Goal: Information Seeking & Learning: Find contact information

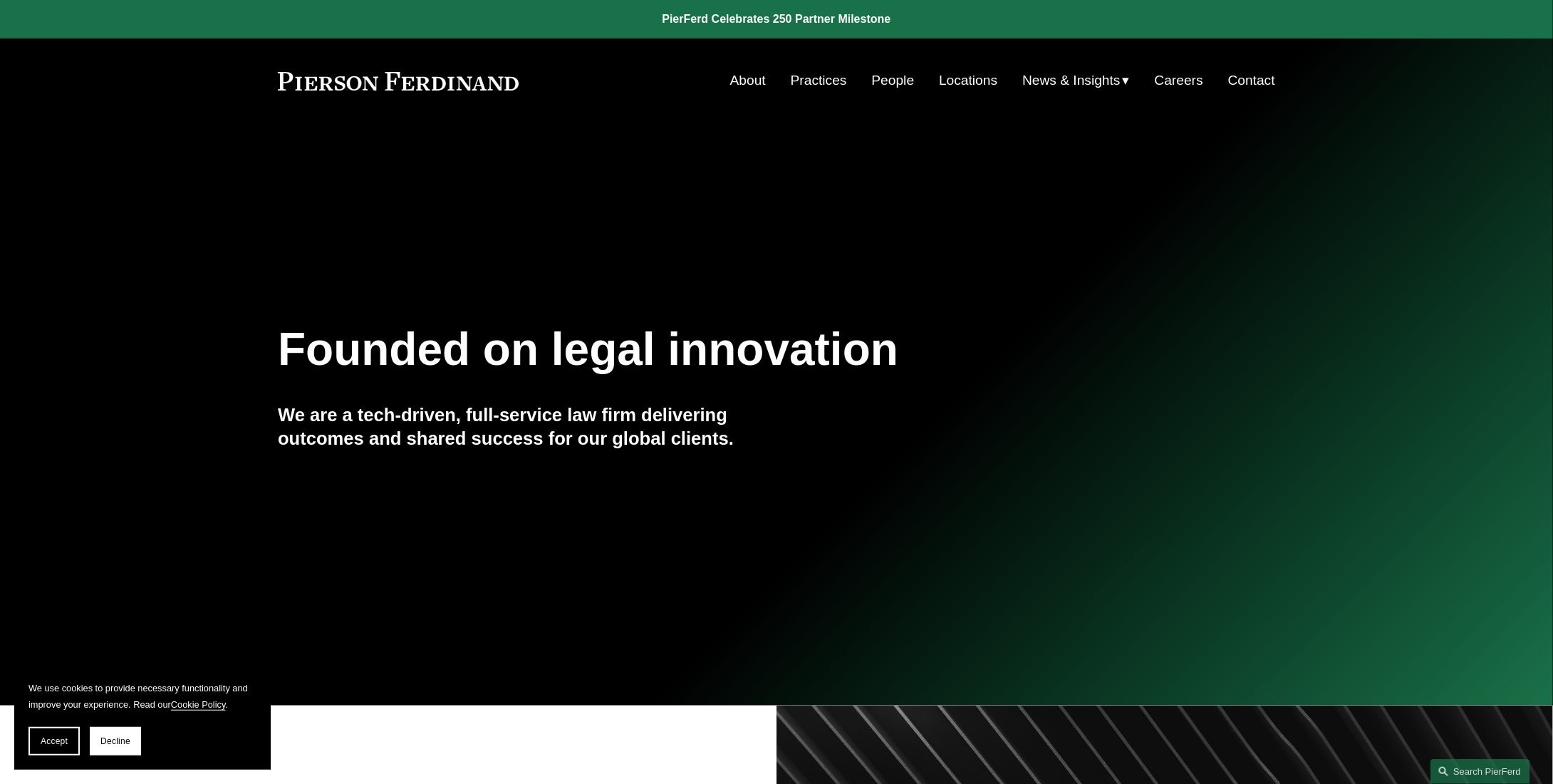
click at [969, 79] on link "Locations" at bounding box center [968, 80] width 58 height 27
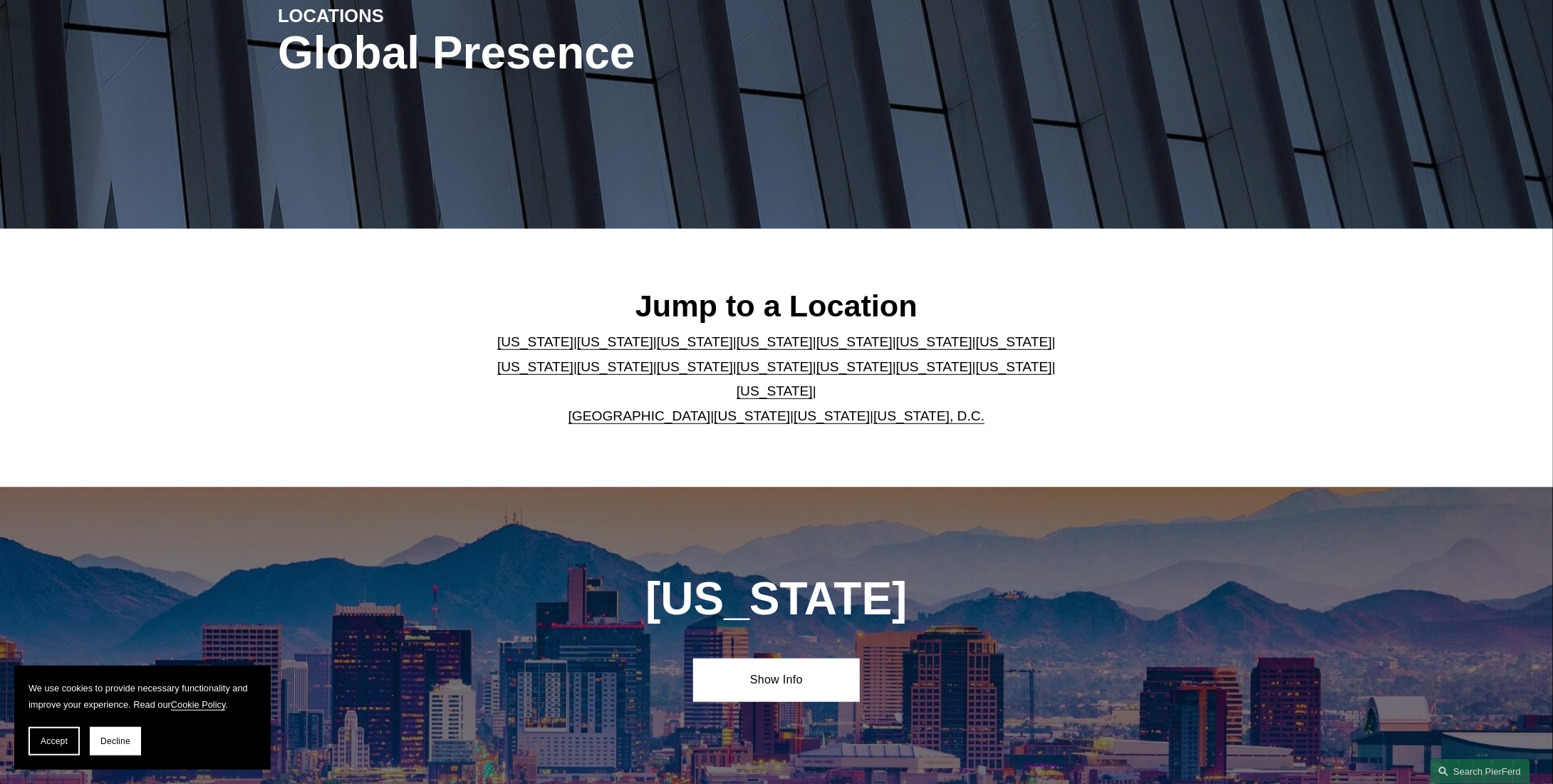
scroll to position [285, 0]
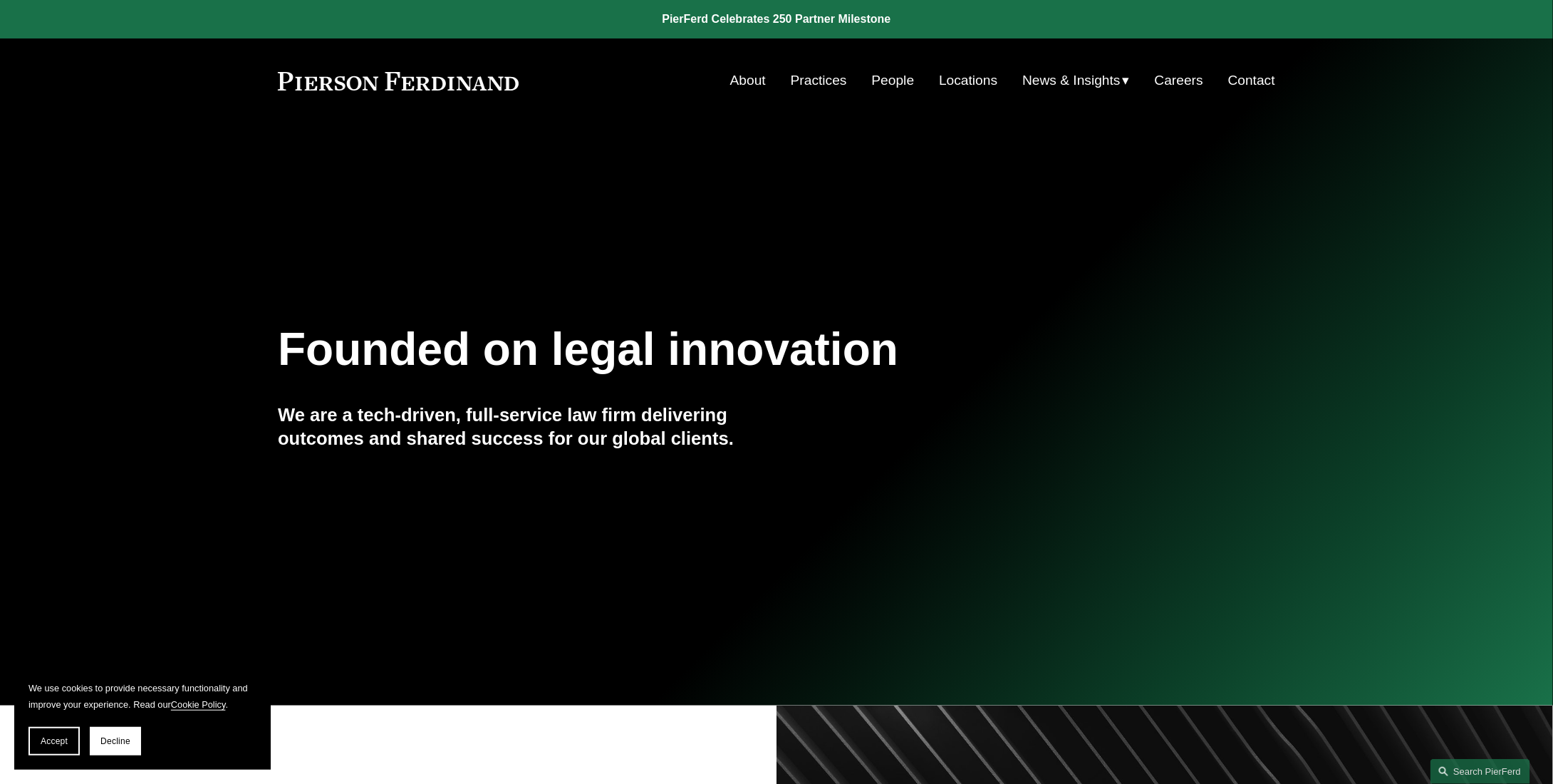
click at [872, 83] on link "People" at bounding box center [894, 80] width 43 height 27
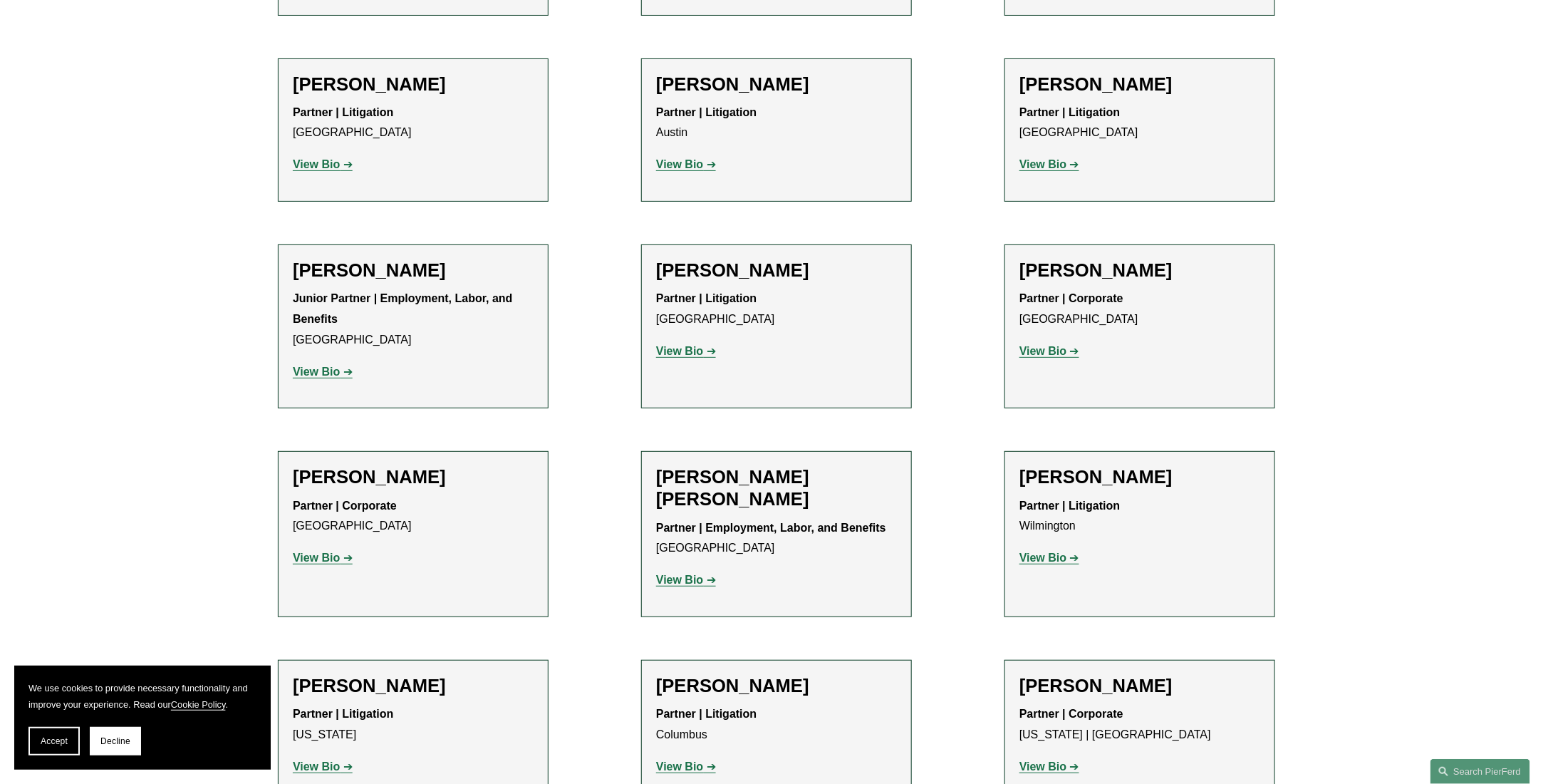
scroll to position [2850, 0]
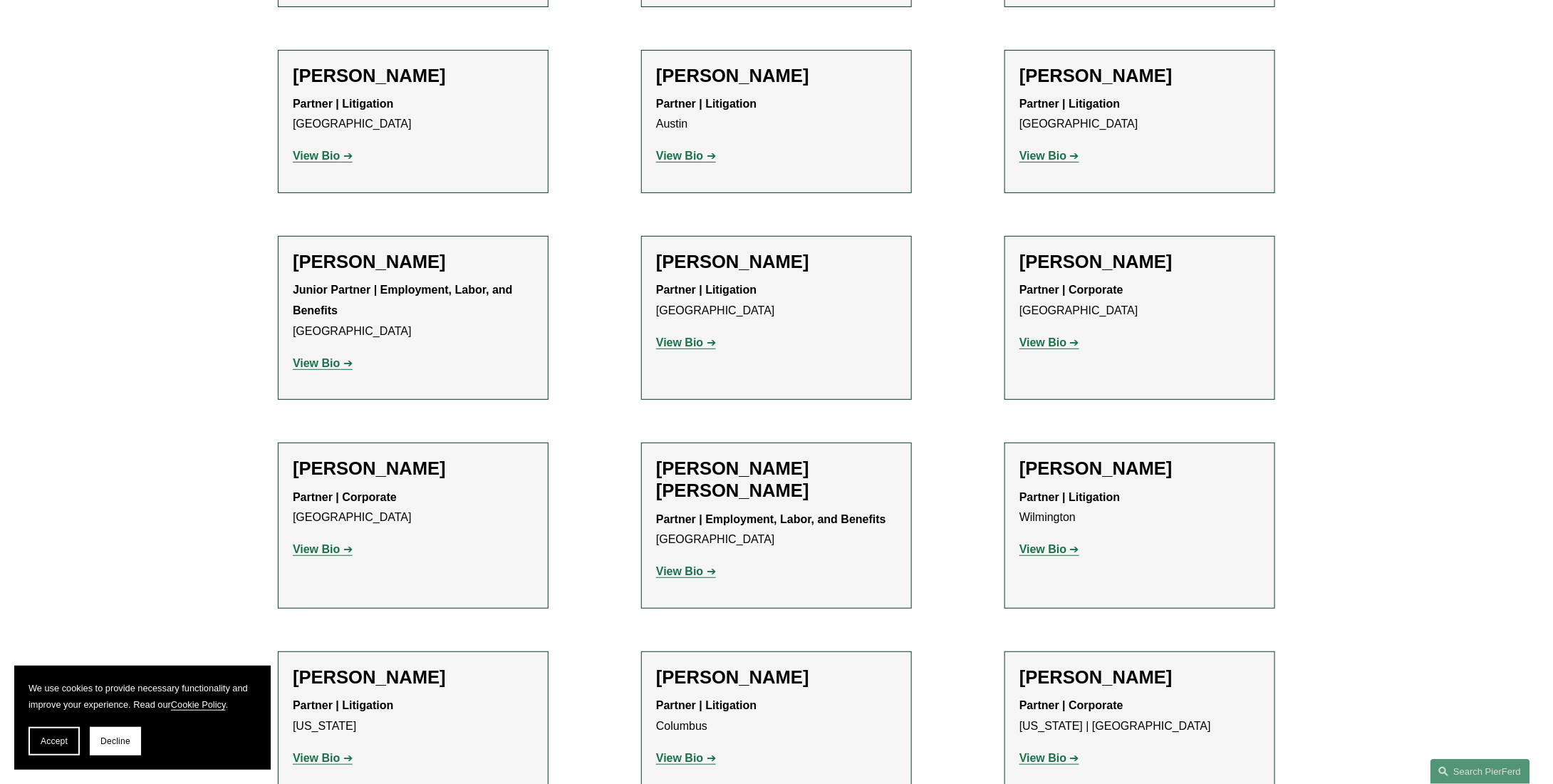
click at [708, 457] on h2 "[PERSON_NAME] [PERSON_NAME]" at bounding box center [776, 480] width 241 height 44
click at [691, 565] on strong "View Bio" at bounding box center [679, 571] width 47 height 12
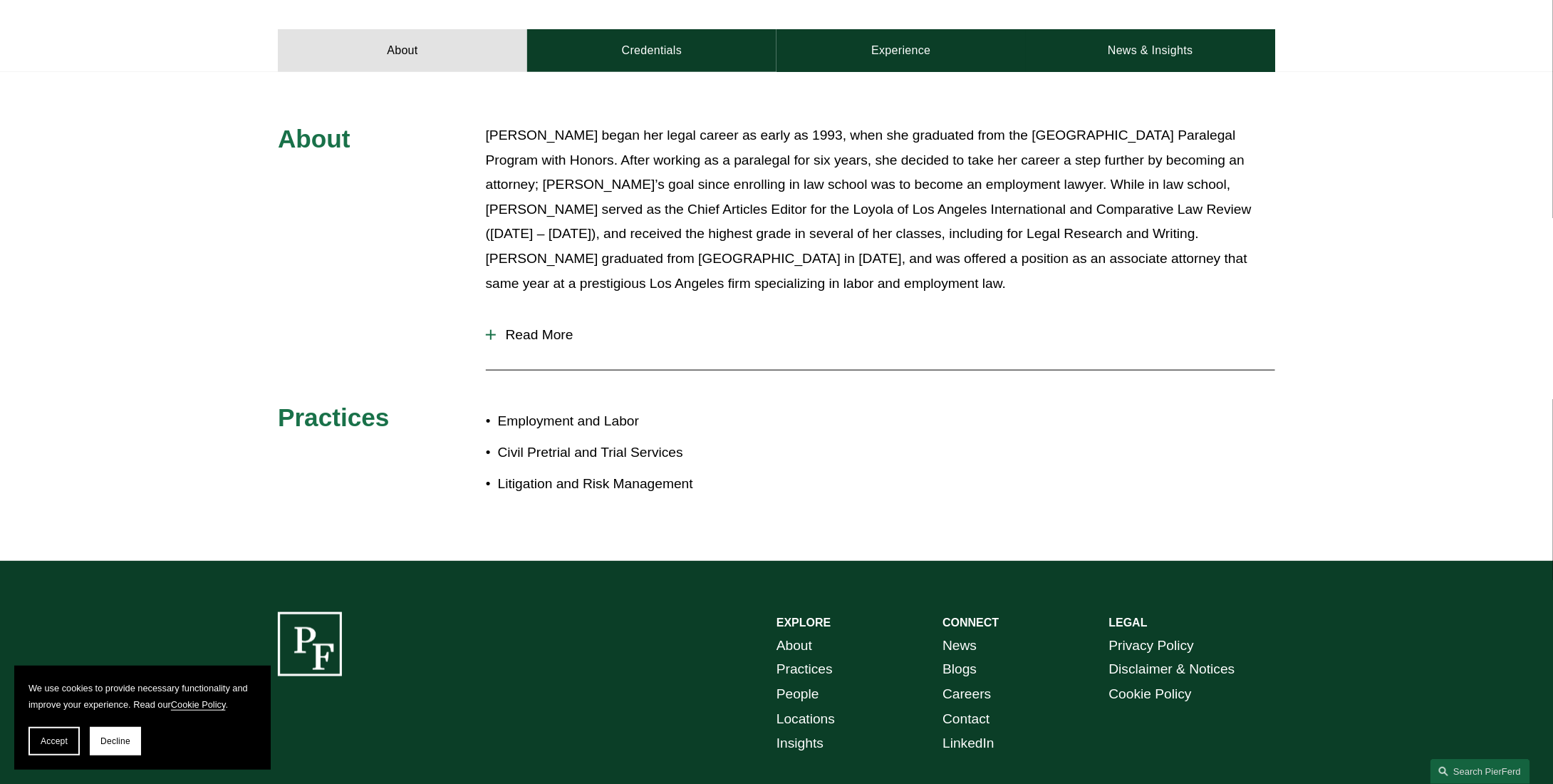
scroll to position [712, 0]
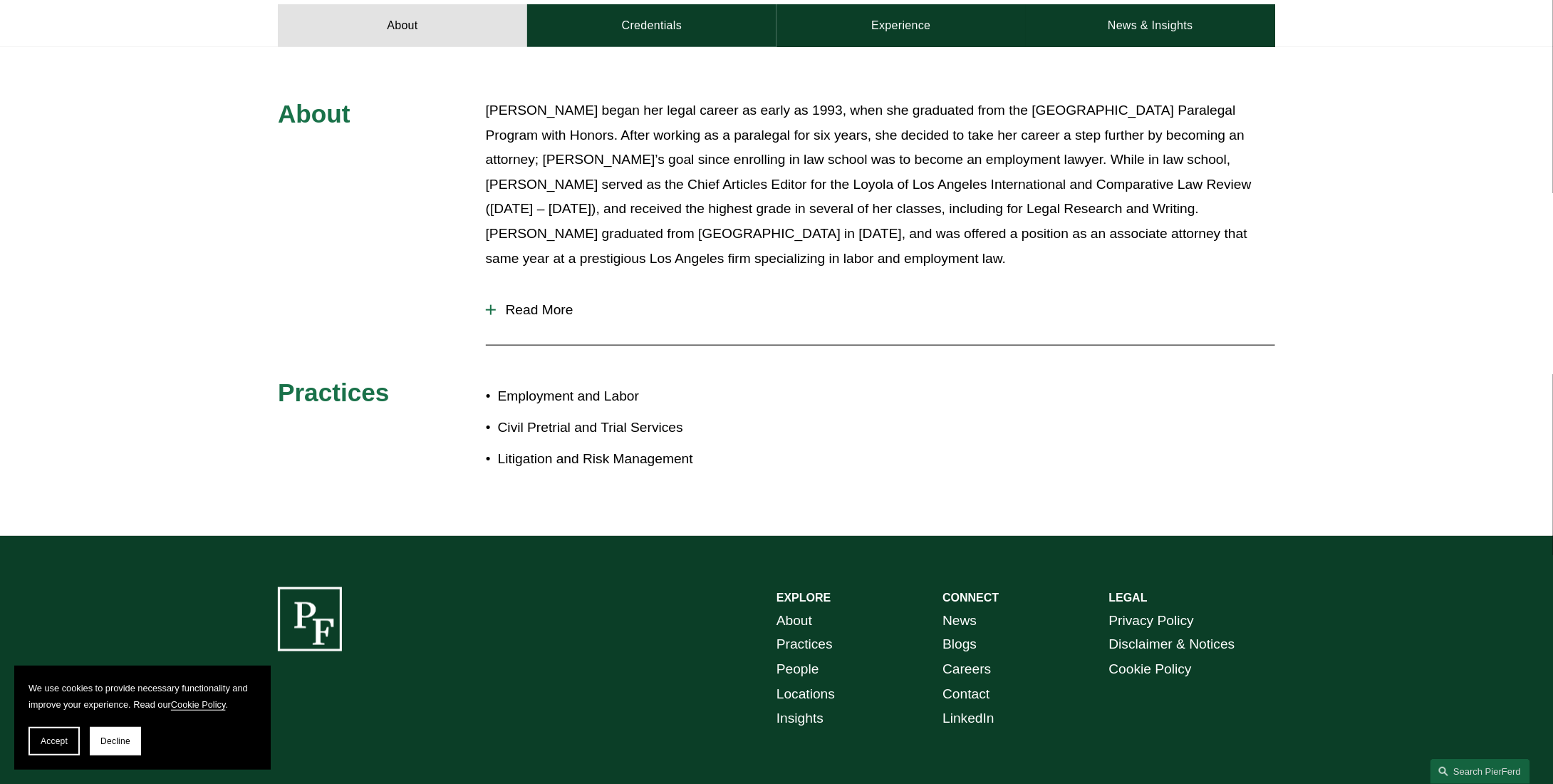
click at [530, 302] on span "Read More" at bounding box center [886, 309] width 780 height 15
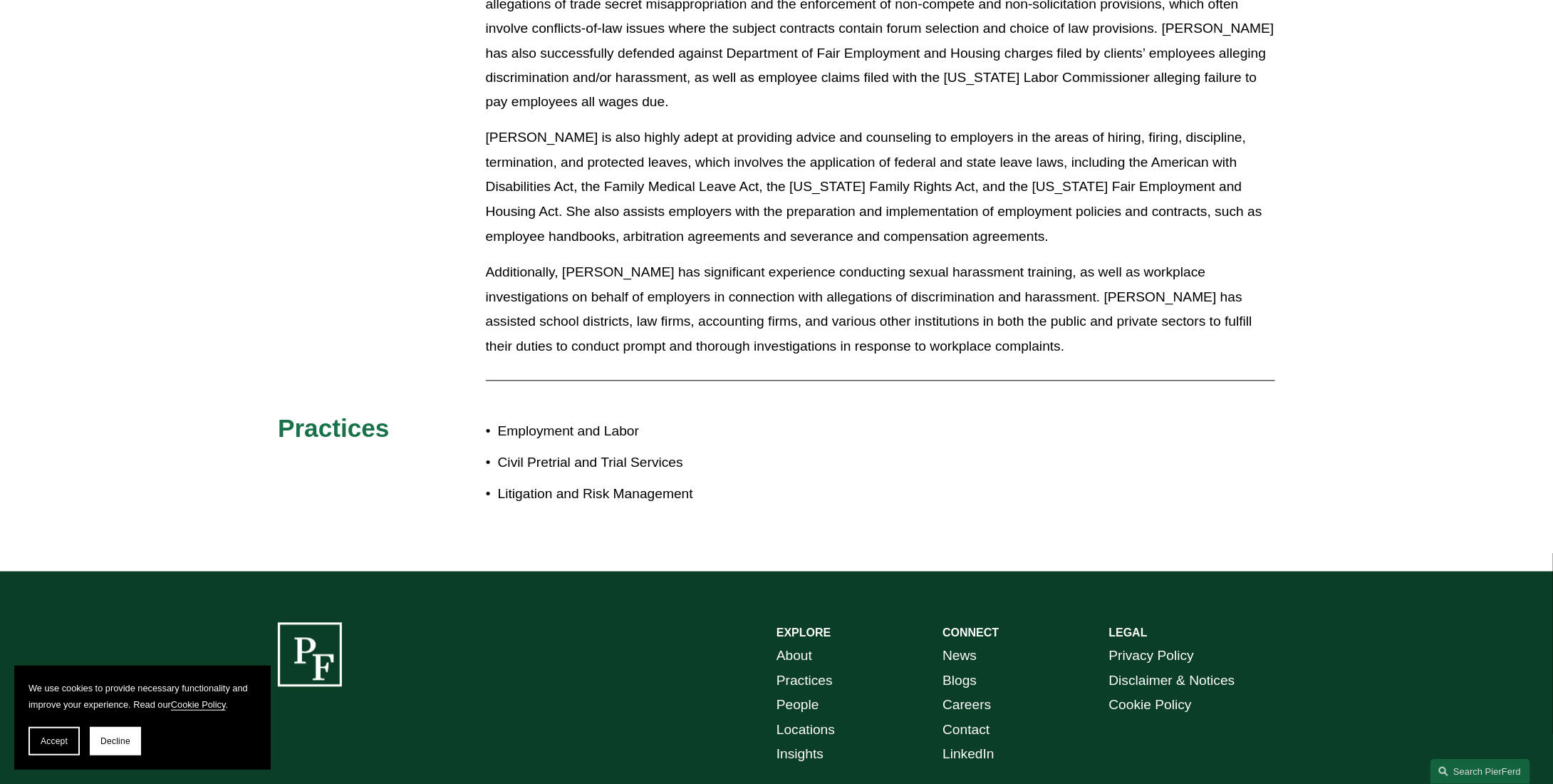
scroll to position [1282, 0]
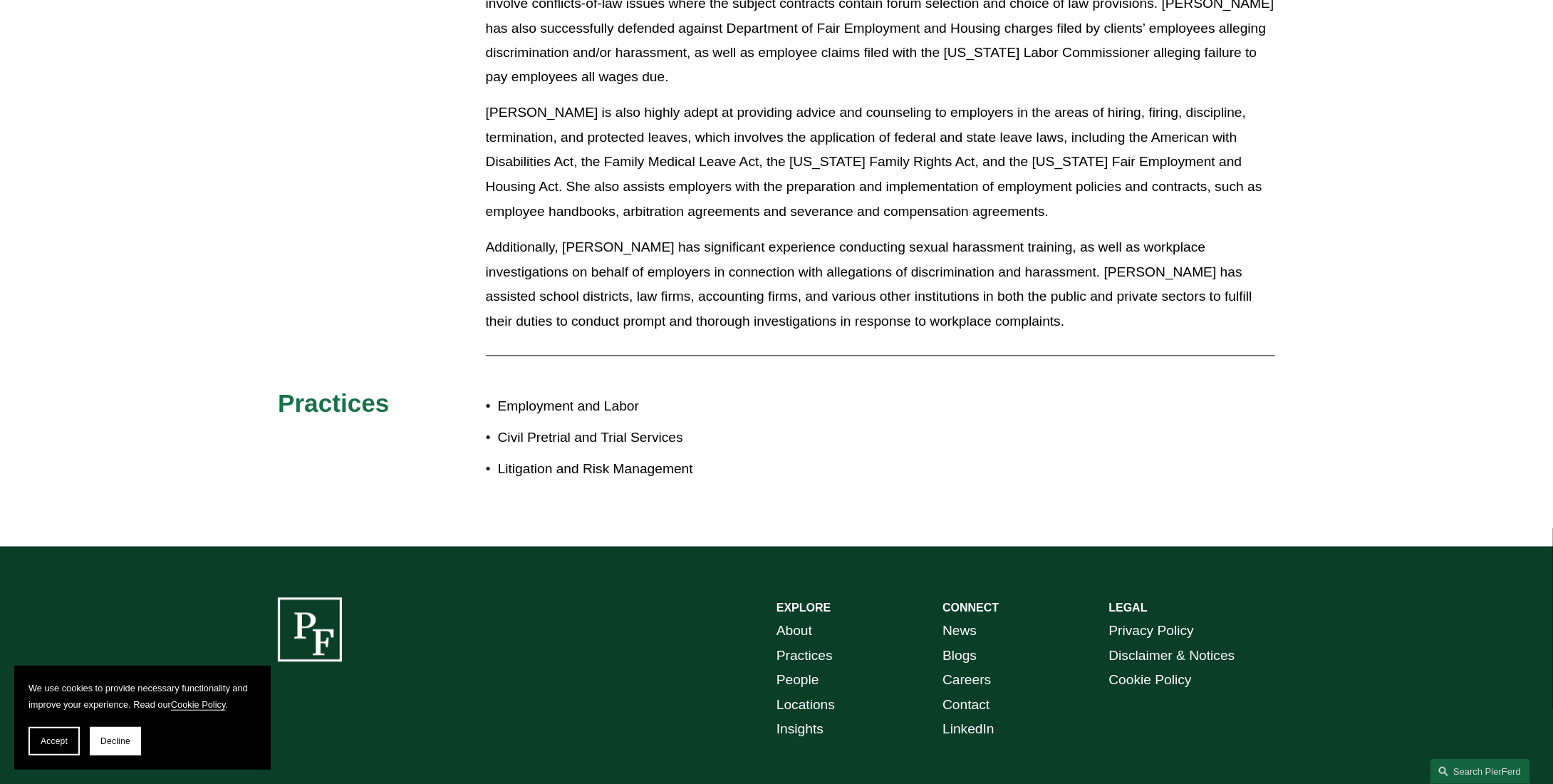
click at [802, 619] on link "About" at bounding box center [794, 631] width 36 height 25
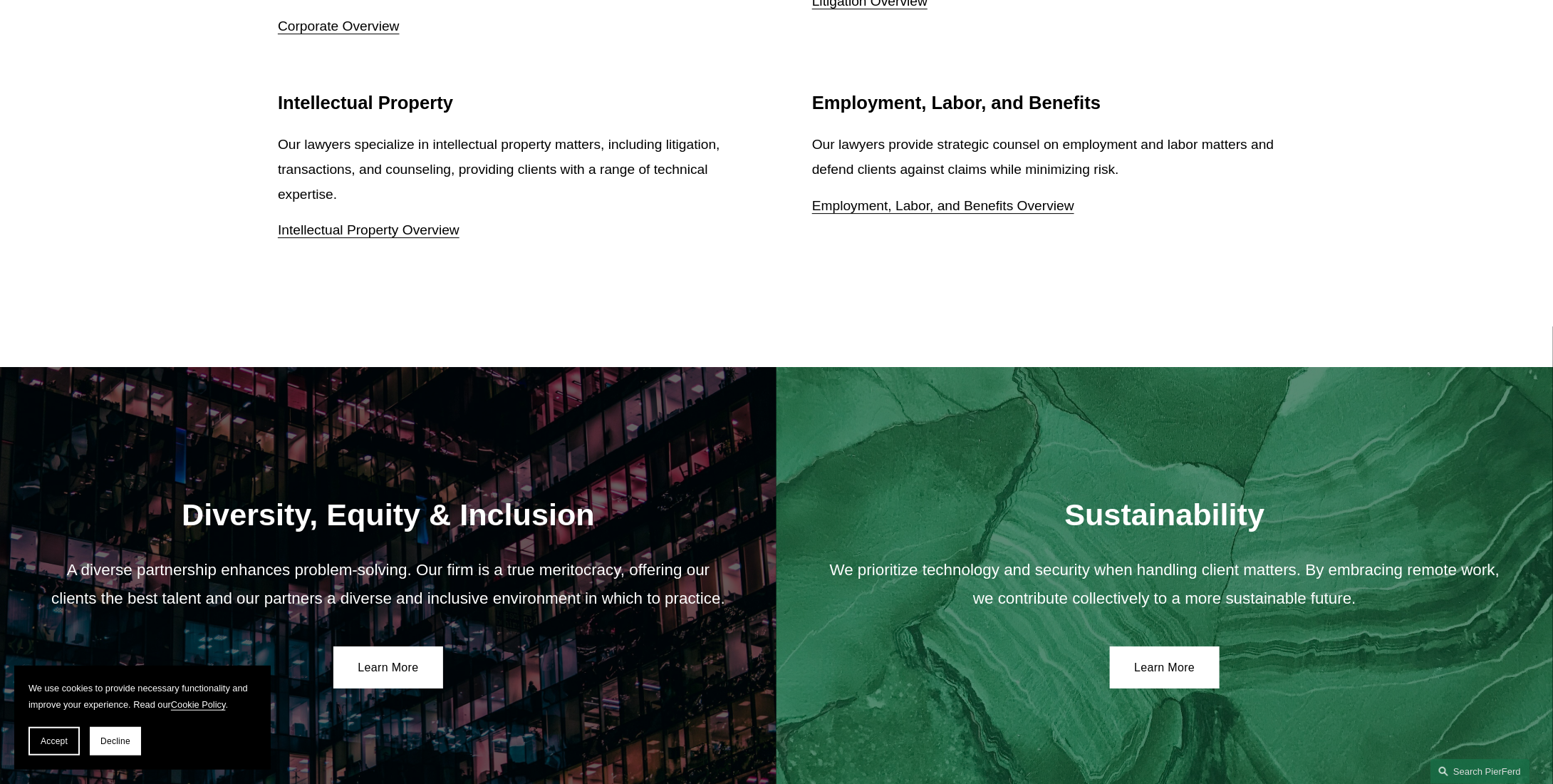
scroll to position [2585, 0]
